Goal: Information Seeking & Learning: Find specific fact

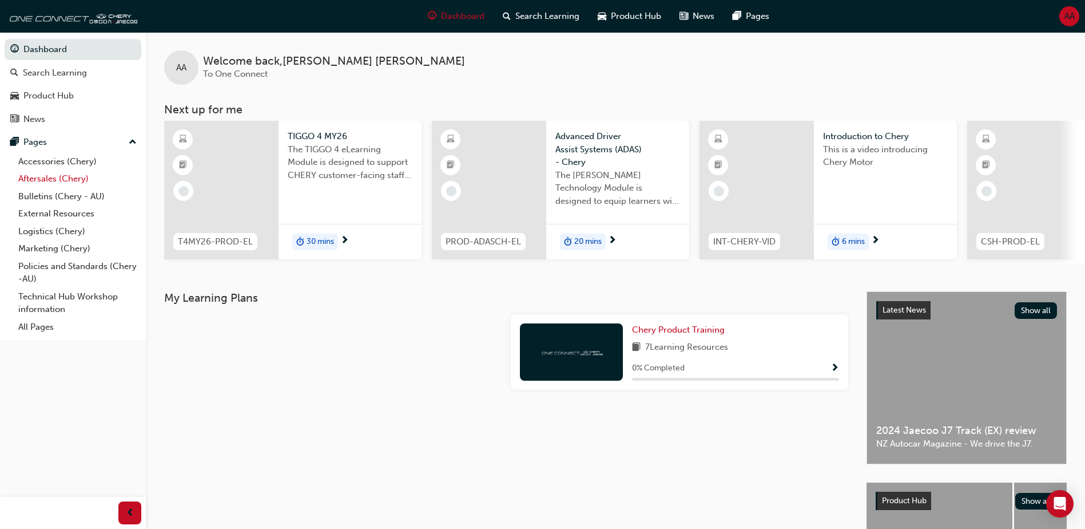
click at [41, 173] on link "Aftersales (Chery)" at bounding box center [78, 179] width 128 height 18
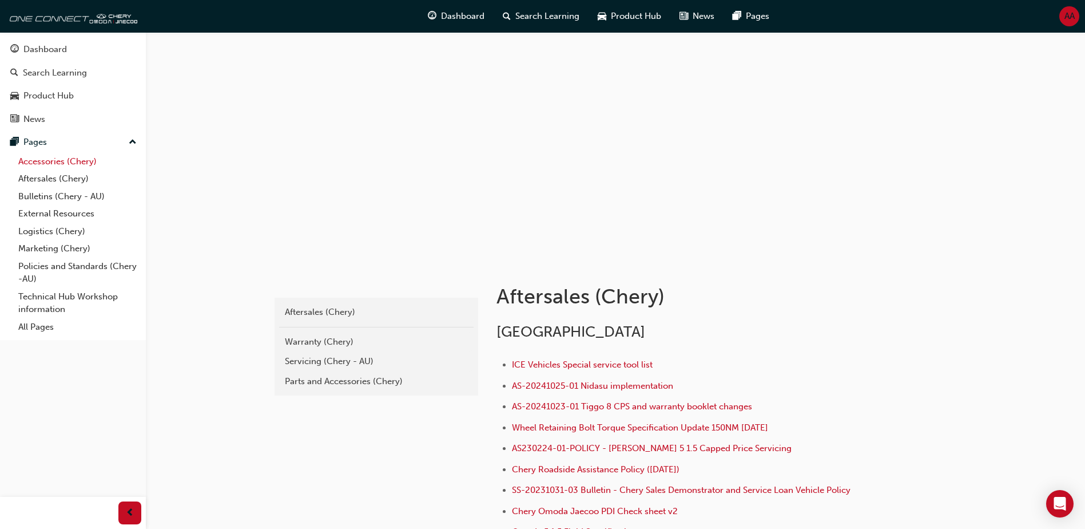
click at [44, 169] on link "Accessories (Chery)" at bounding box center [78, 162] width 128 height 18
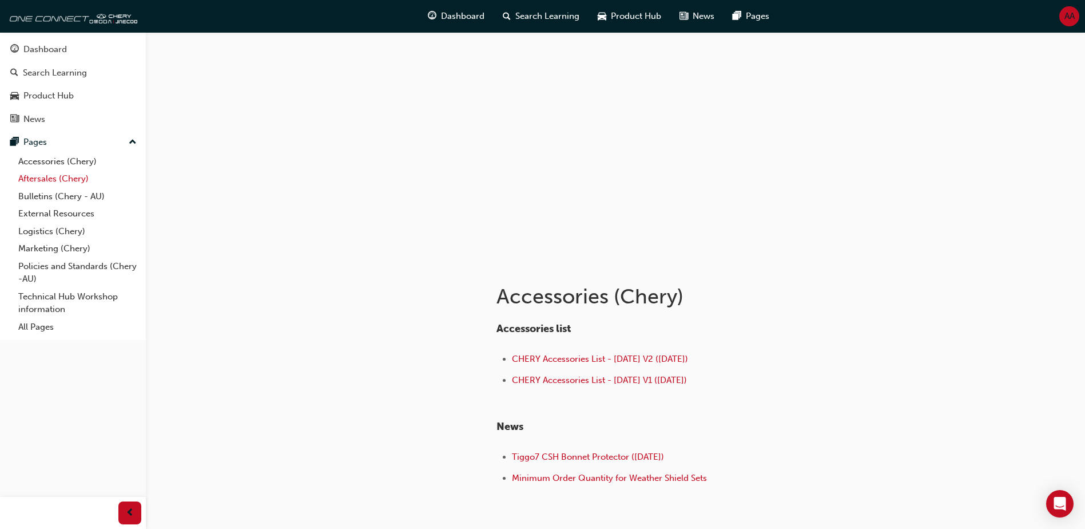
click at [32, 178] on link "Aftersales (Chery)" at bounding box center [78, 179] width 128 height 18
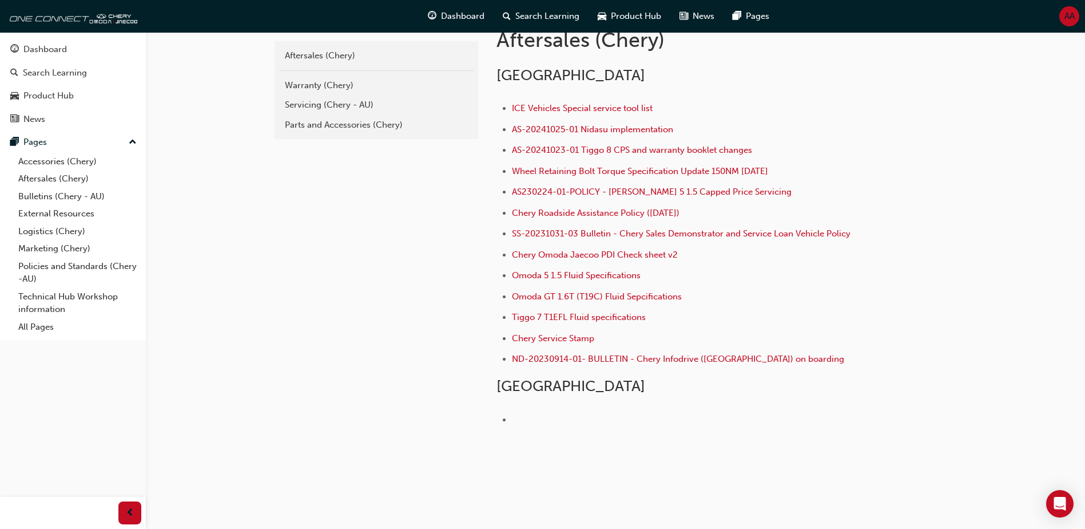
scroll to position [267, 0]
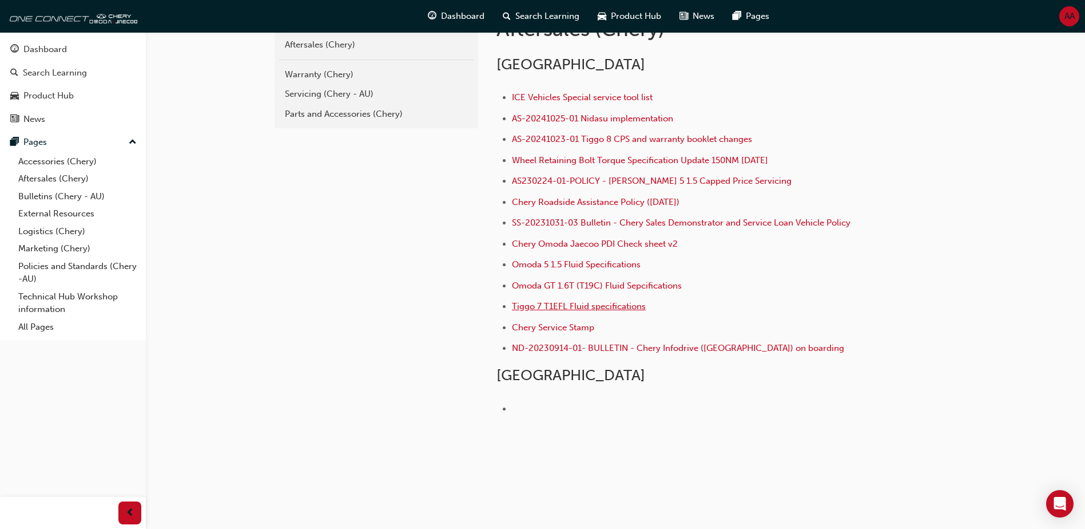
click at [538, 311] on span "Tiggo 7 T1EFL Fluid specifications" at bounding box center [579, 306] width 134 height 10
